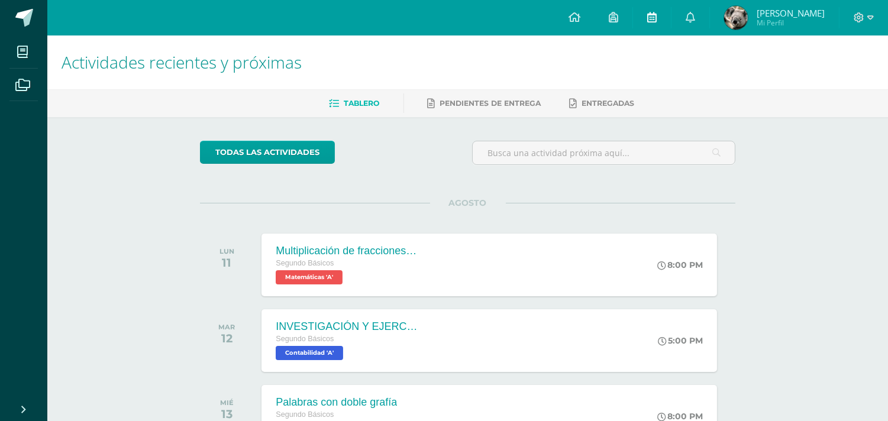
click at [671, 28] on link at bounding box center [652, 17] width 38 height 35
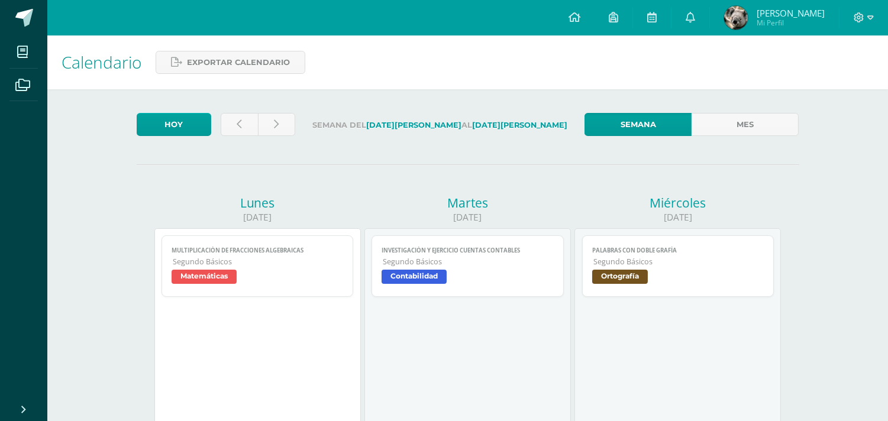
click at [260, 263] on span "Segundo Básicos" at bounding box center [258, 262] width 171 height 10
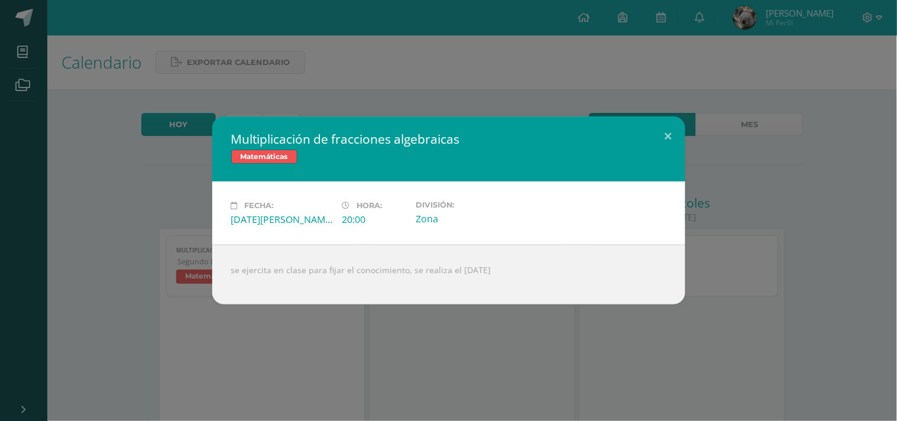
click at [152, 200] on div "Multiplicación de fracciones algebraicas Matemáticas Fecha: Lunes 11 de Agosto …" at bounding box center [449, 211] width 888 height 188
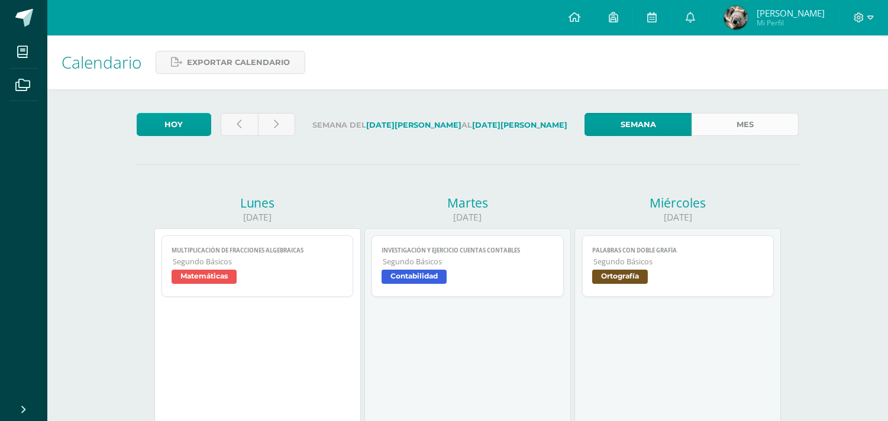
click at [703, 116] on link "Mes" at bounding box center [744, 124] width 107 height 23
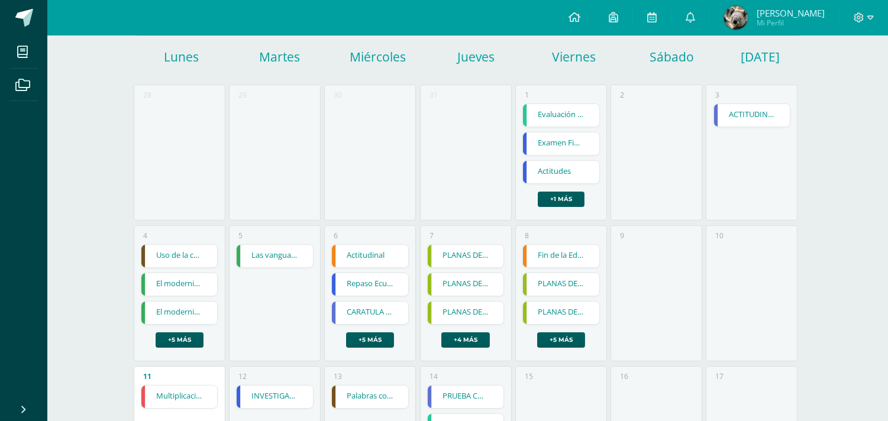
scroll to position [271, 0]
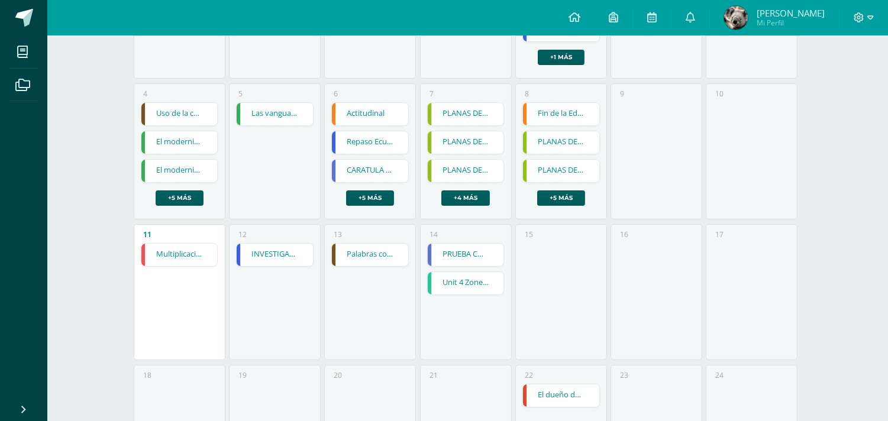
click at [288, 254] on link "INVESTIGACIÓN Y EJERCICIO CUENTAS CONTABLES" at bounding box center [275, 255] width 76 height 22
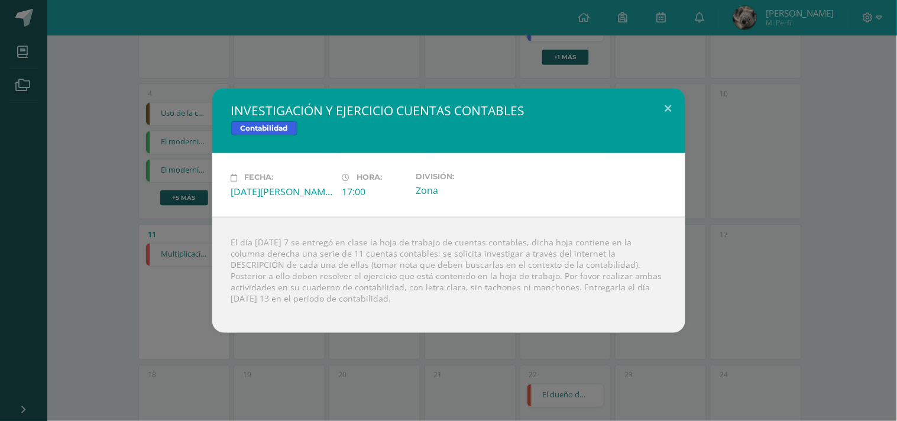
click at [279, 355] on div "INVESTIGACIÓN Y EJERCICIO CUENTAS CONTABLES Contabilidad Fecha: [DATE][PERSON_N…" at bounding box center [448, 210] width 897 height 421
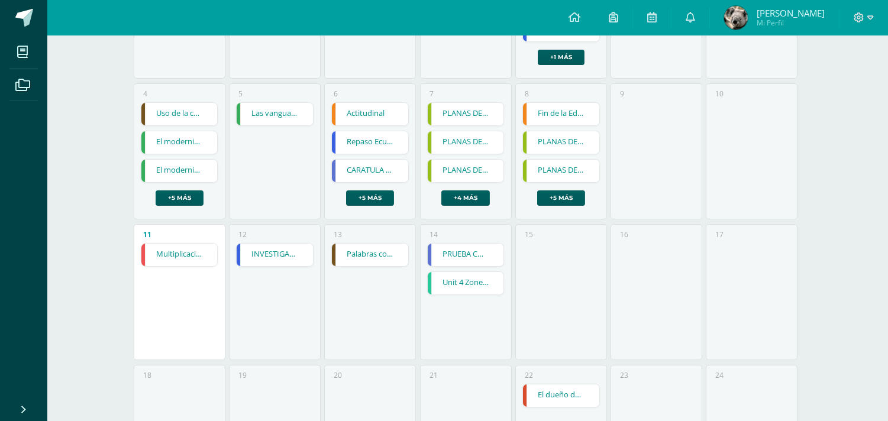
click at [272, 250] on link "INVESTIGACIÓN Y EJERCICIO CUENTAS CONTABLES" at bounding box center [275, 255] width 76 height 22
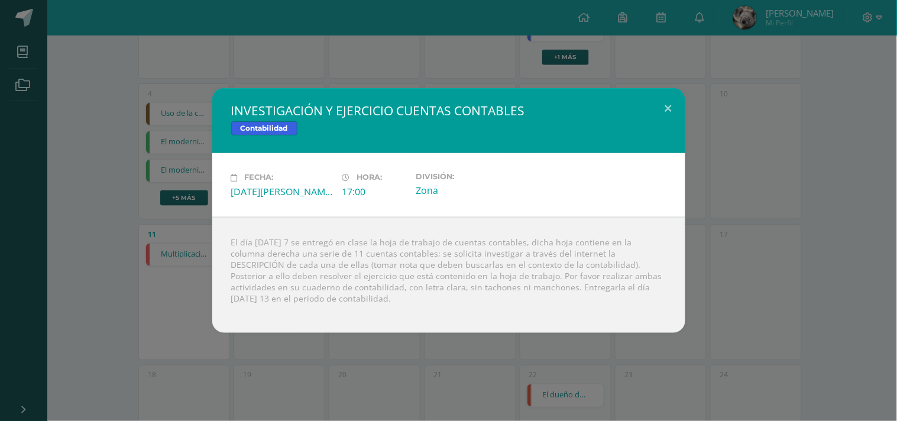
click at [341, 350] on div "INVESTIGACIÓN Y EJERCICIO CUENTAS CONTABLES Contabilidad Fecha: [DATE][PERSON_N…" at bounding box center [448, 210] width 897 height 421
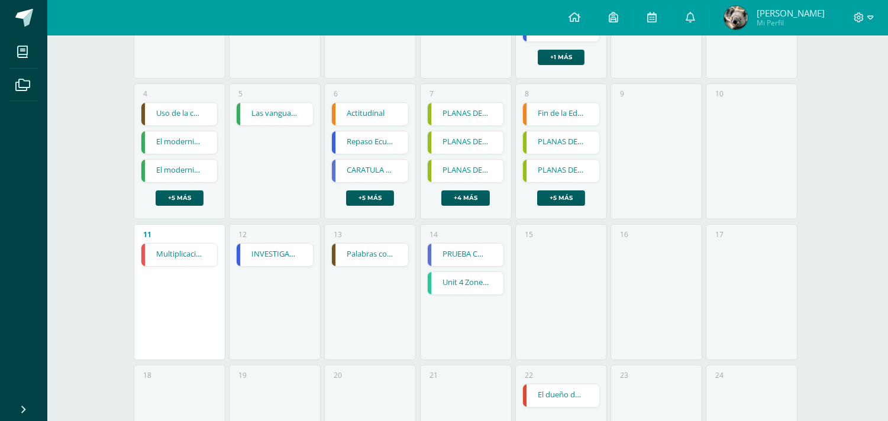
click at [393, 261] on link "Palabras con doble grafía" at bounding box center [370, 255] width 76 height 22
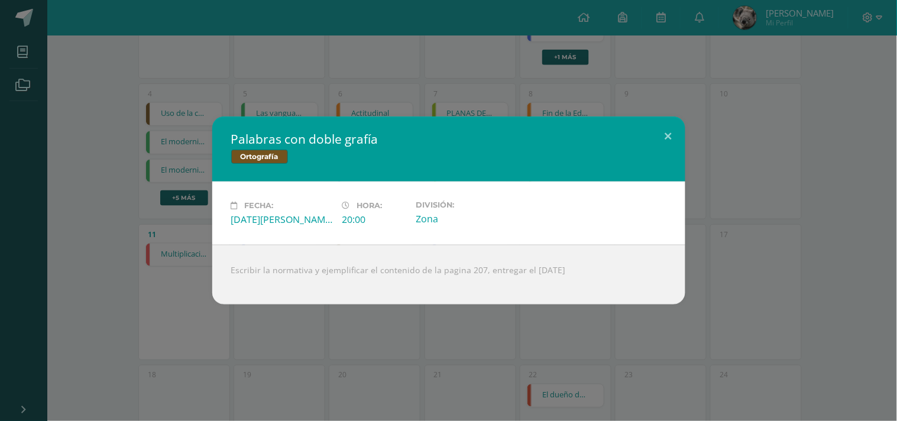
click at [395, 319] on div "Palabras con doble grafía Ortografía Fecha: [DATE][PERSON_NAME] Hora: 20:00 Div…" at bounding box center [448, 210] width 897 height 421
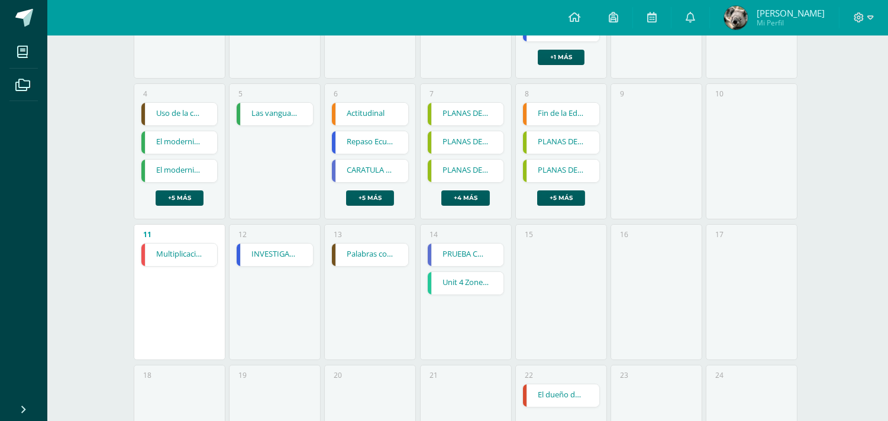
click at [444, 247] on link "PRUEBA CORTA 1" at bounding box center [466, 255] width 76 height 22
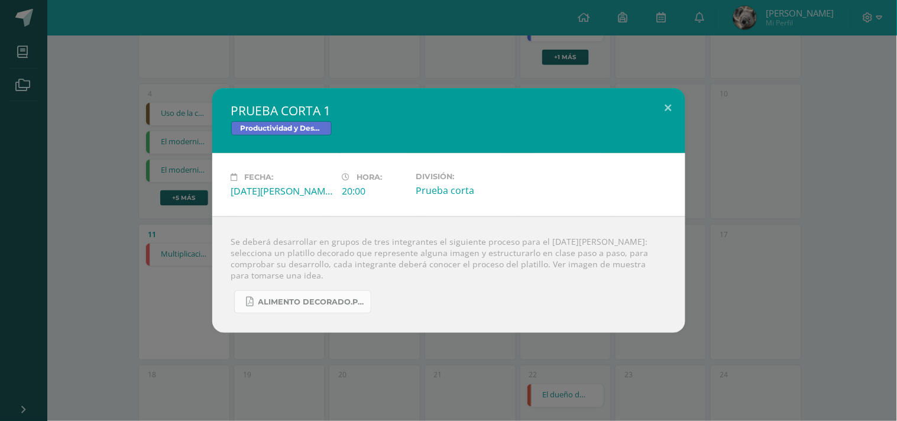
click at [334, 300] on span "ALIMENTO DECORADO.pdf" at bounding box center [311, 302] width 106 height 9
click at [329, 26] on div "PRUEBA CORTA 1 Productividad y Desarrollo Fecha: [DATE][PERSON_NAME] Hora: 20:0…" at bounding box center [448, 210] width 897 height 421
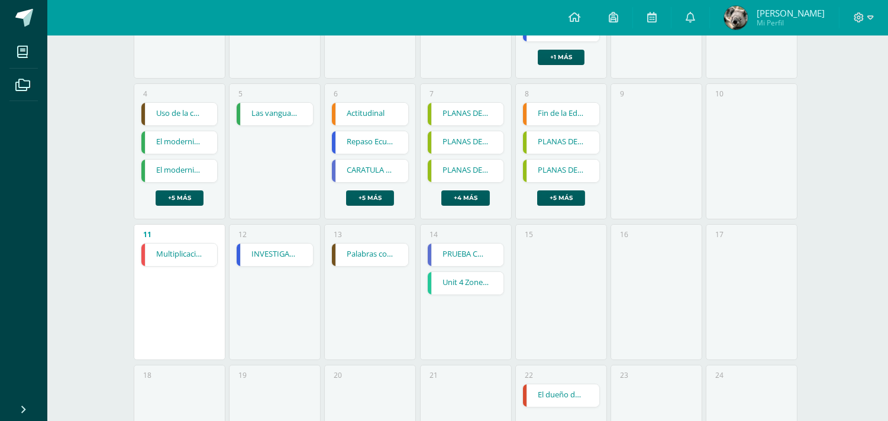
click at [535, 386] on link "El dueño de la luz" at bounding box center [561, 395] width 76 height 22
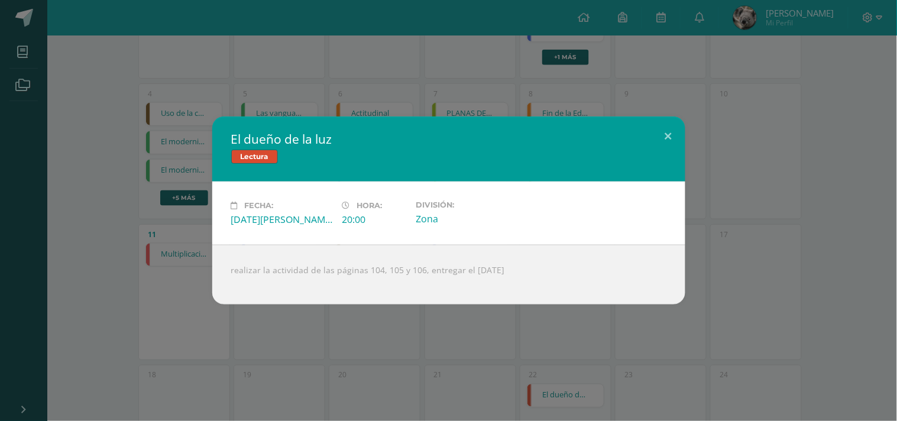
click at [446, 309] on div "El dueño de la luz Lectura Fecha: [DATE][PERSON_NAME] Hora: 20:00 División: Zon…" at bounding box center [448, 210] width 897 height 421
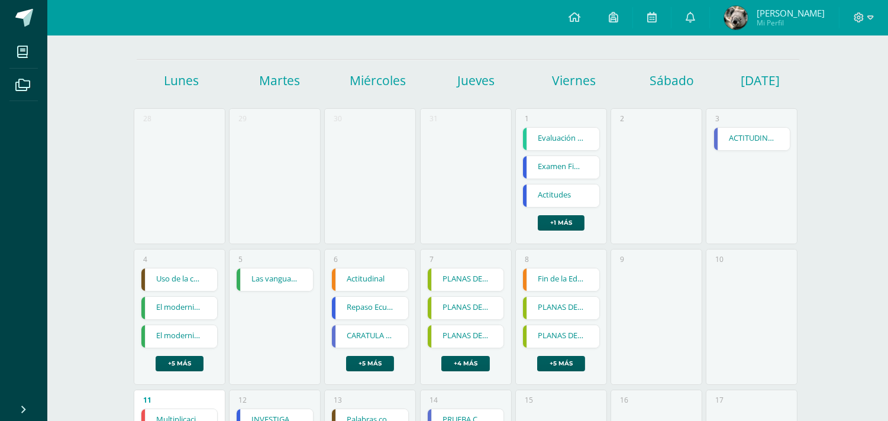
scroll to position [109, 0]
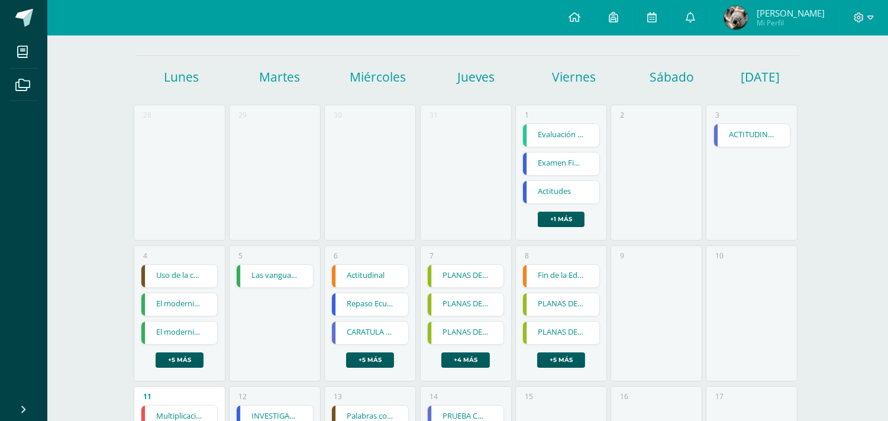
drag, startPoint x: 887, startPoint y: 115, endPoint x: 897, endPoint y: 186, distance: 71.6
click at [887, 186] on html "Mis cursos Archivos Cerrar panel Caligrafía Segundo Básicos "A" Ciencias Social…" at bounding box center [444, 361] width 888 height 941
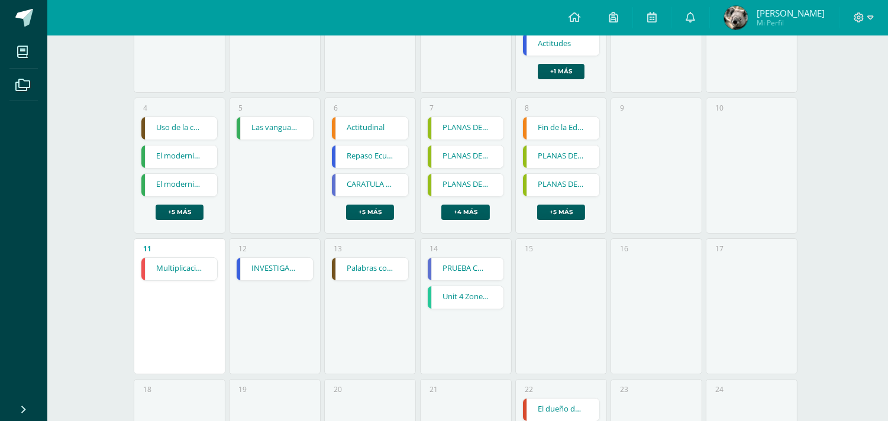
scroll to position [258, 0]
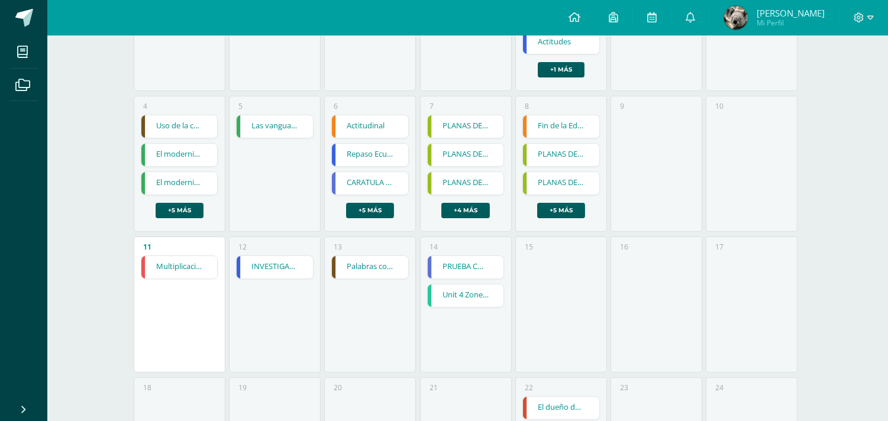
click at [441, 258] on link "PRUEBA CORTA 1" at bounding box center [466, 267] width 76 height 22
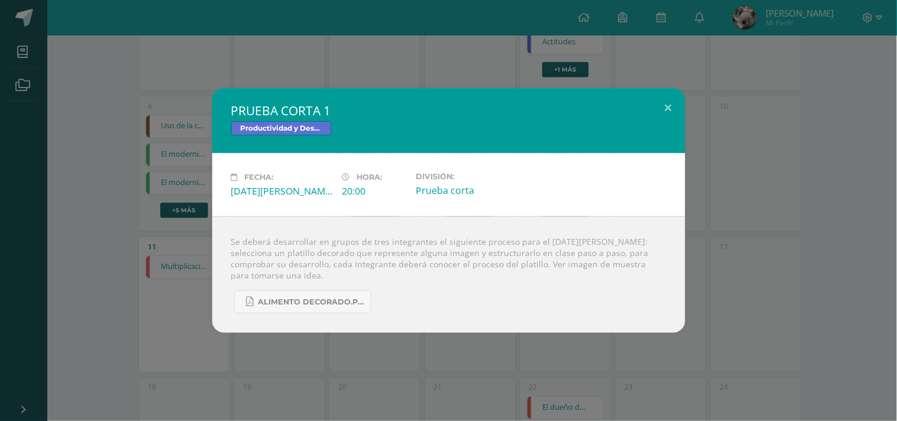
click at [410, 385] on div "PRUEBA CORTA 1 Productividad y Desarrollo Fecha: [DATE][PERSON_NAME] Hora: 20:0…" at bounding box center [448, 210] width 897 height 421
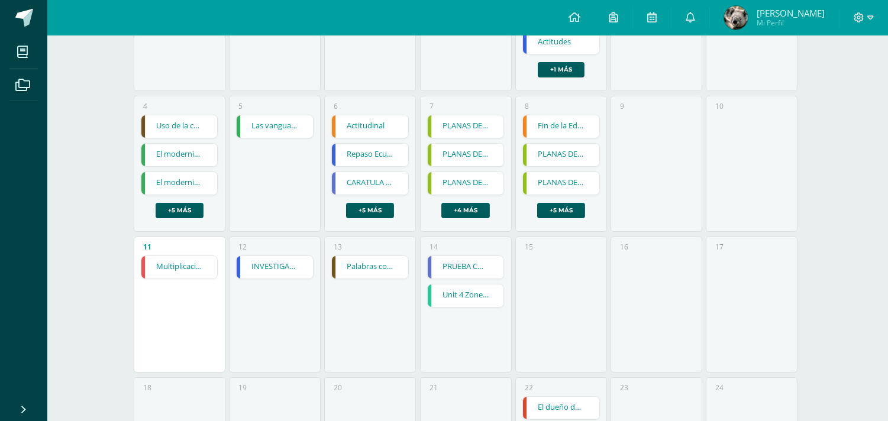
click at [454, 306] on link "Unit 4 Zone Activity 2" at bounding box center [466, 296] width 76 height 22
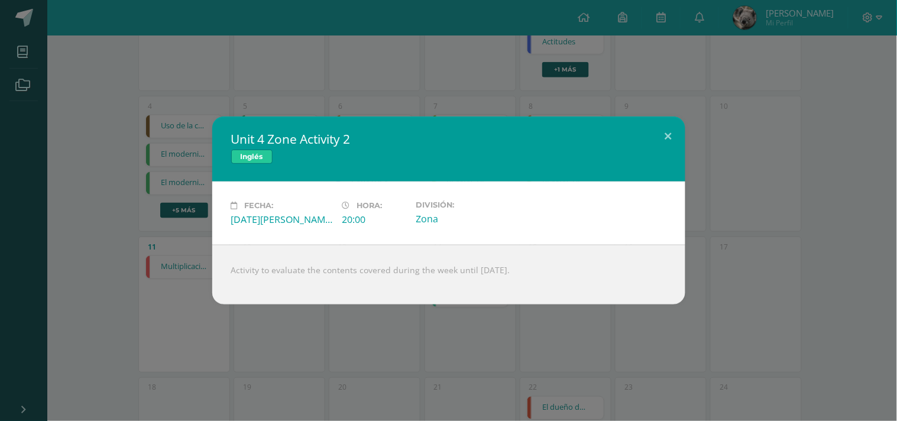
click at [454, 306] on div "Unit 4 Zone Activity 2 Inglés Fecha: [DATE][PERSON_NAME] Hora: 20:00 División: …" at bounding box center [448, 210] width 897 height 421
